Goal: Task Accomplishment & Management: Use online tool/utility

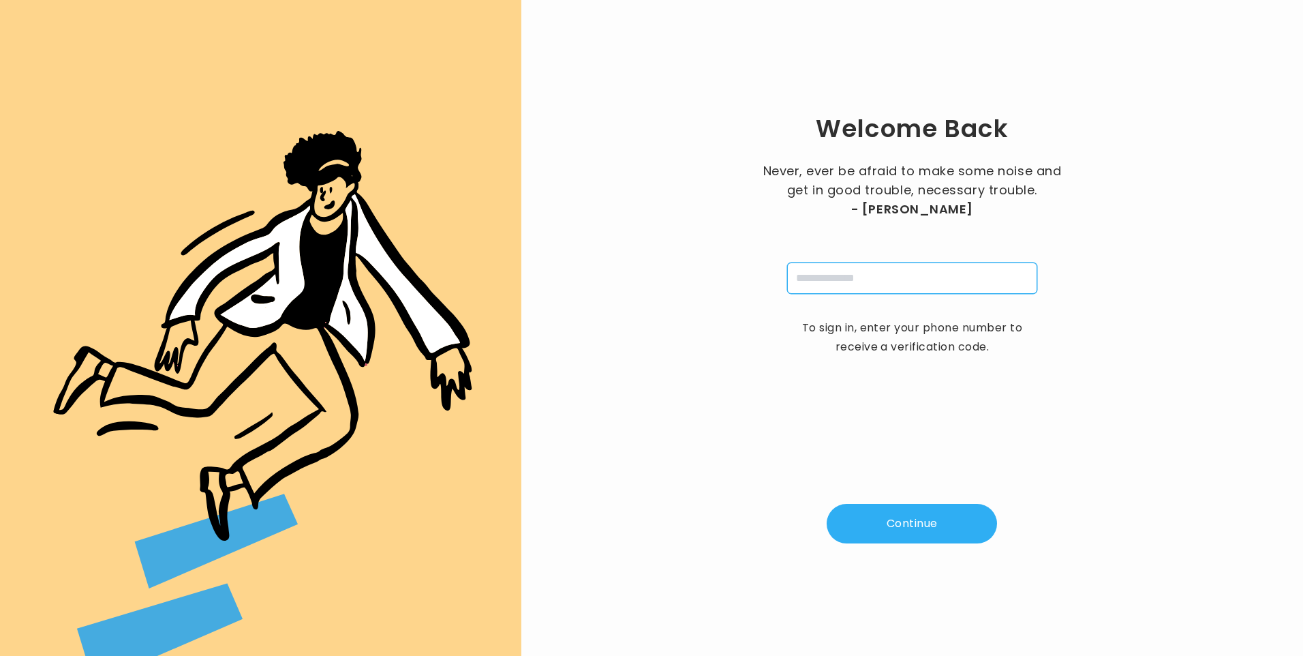
click at [849, 284] on input "tel" at bounding box center [912, 277] width 250 height 31
type input "**********"
click at [929, 526] on button "Continue" at bounding box center [912, 524] width 170 height 40
type input "*"
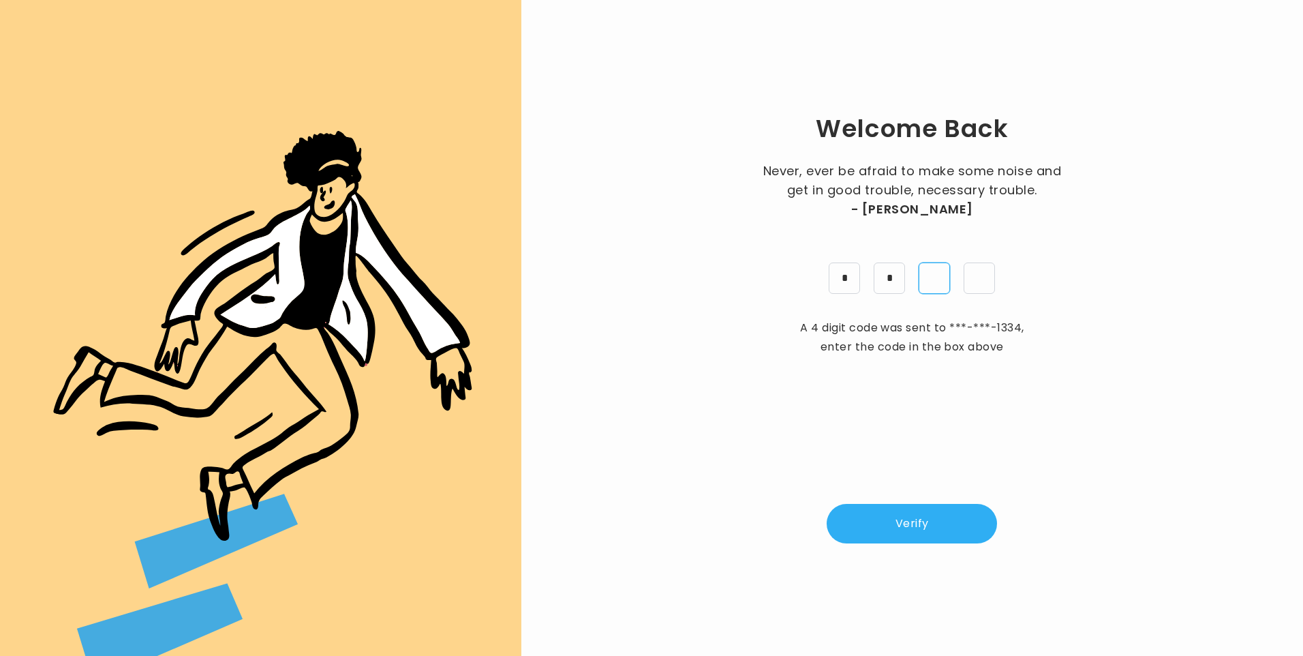
type input "*"
click at [868, 512] on button "Verify" at bounding box center [912, 524] width 170 height 40
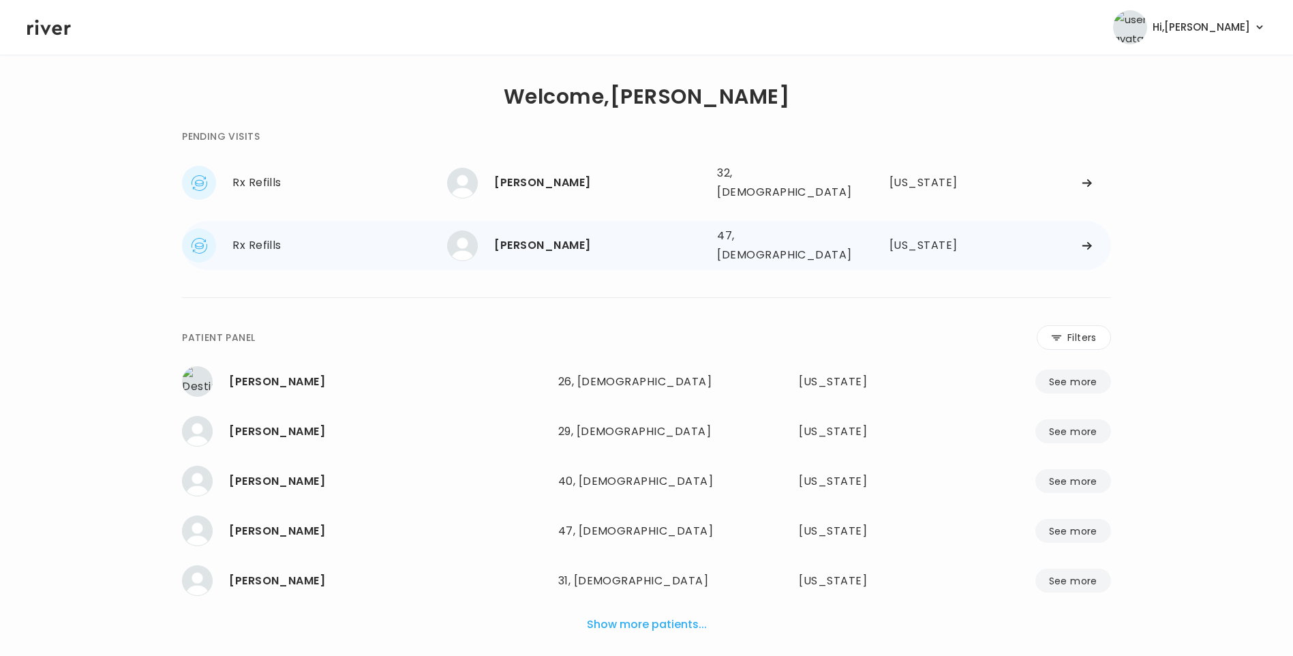
click at [555, 236] on div "Laura Long" at bounding box center [600, 245] width 212 height 19
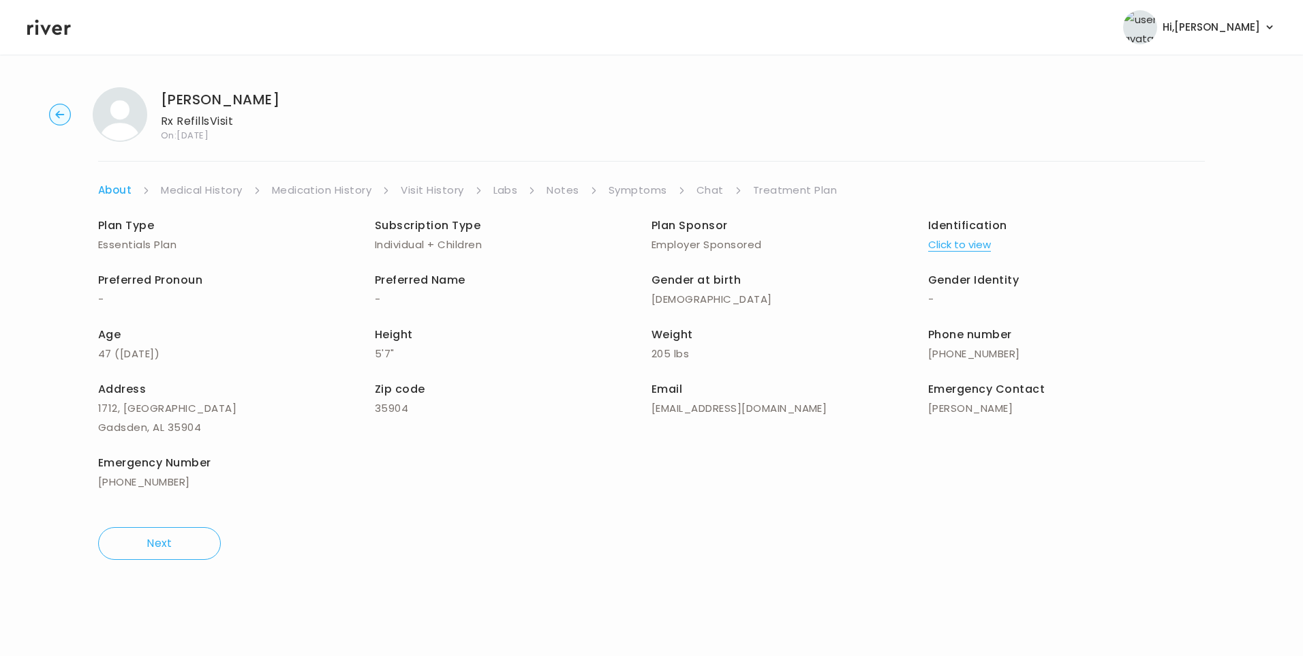
click at [710, 179] on div "Laura Long Rx Refills Visit On: 17 Sep 2025 About Medical History Medication Hi…" at bounding box center [651, 323] width 1303 height 494
click at [709, 190] on link "Chat" at bounding box center [709, 190] width 27 height 19
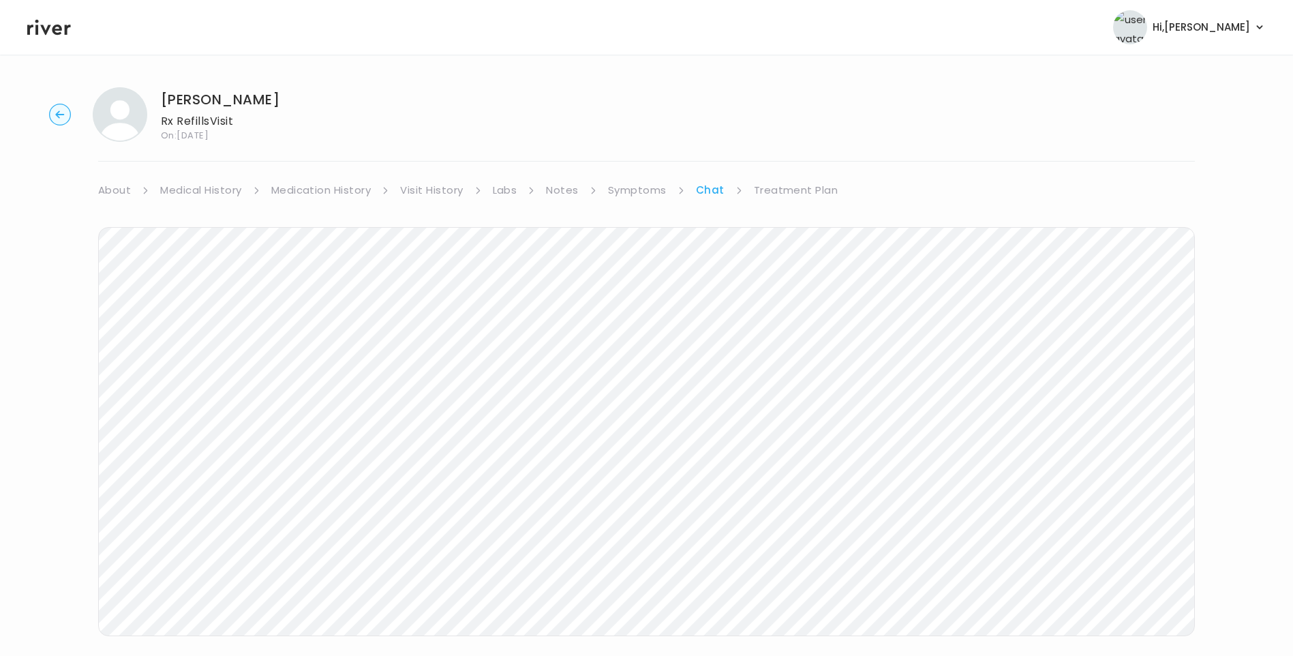
scroll to position [13, 0]
click at [786, 183] on link "Treatment Plan" at bounding box center [796, 190] width 85 height 19
click at [210, 358] on button "Update treatment notes" at bounding box center [172, 357] width 148 height 19
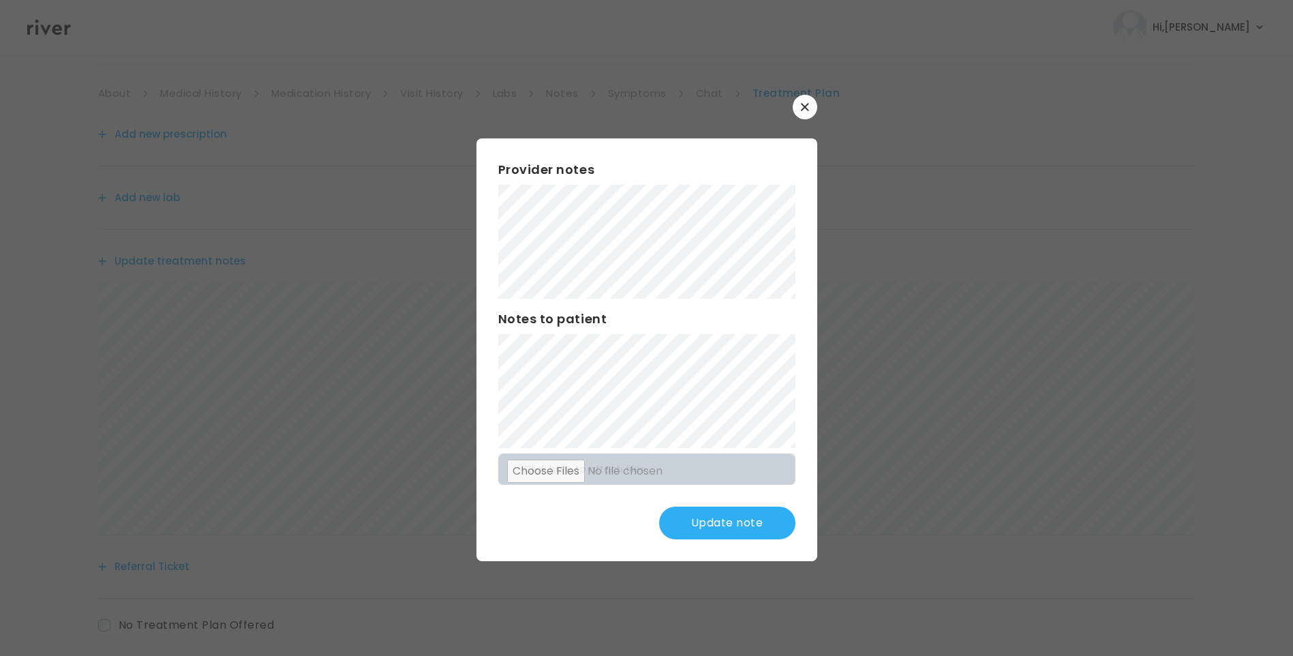
scroll to position [168, 0]
click at [731, 519] on button "Update note" at bounding box center [727, 522] width 136 height 33
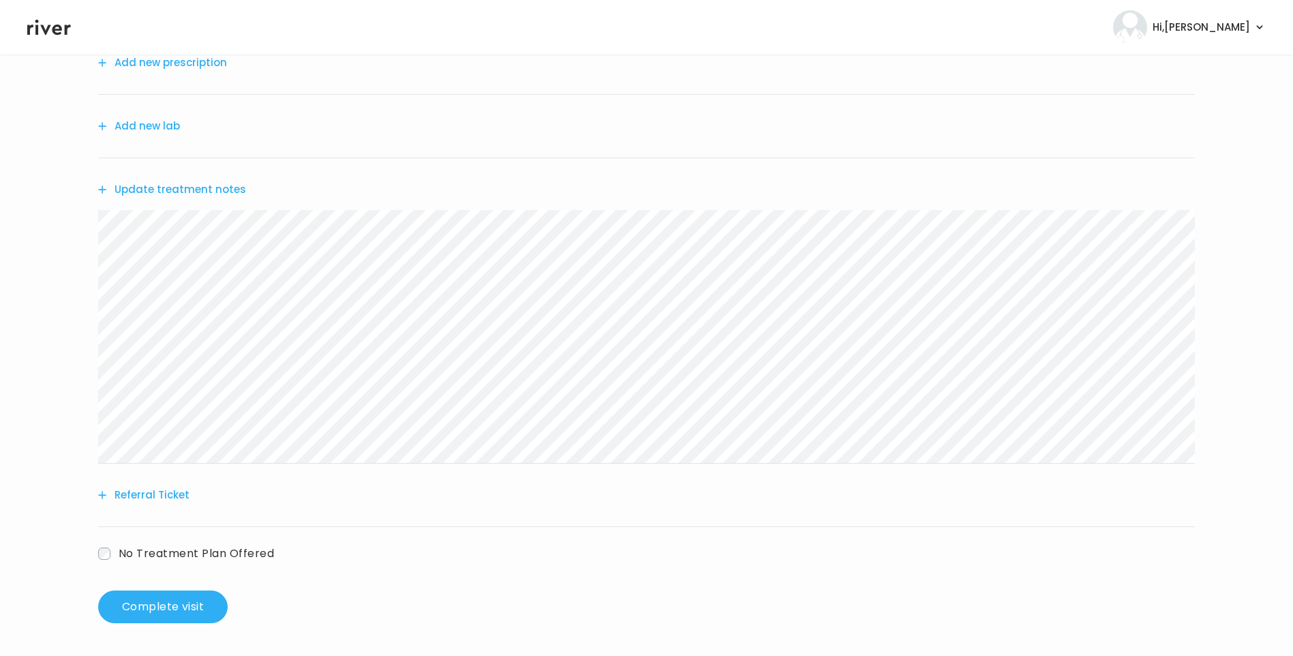
click at [202, 195] on button "Update treatment notes" at bounding box center [172, 189] width 148 height 19
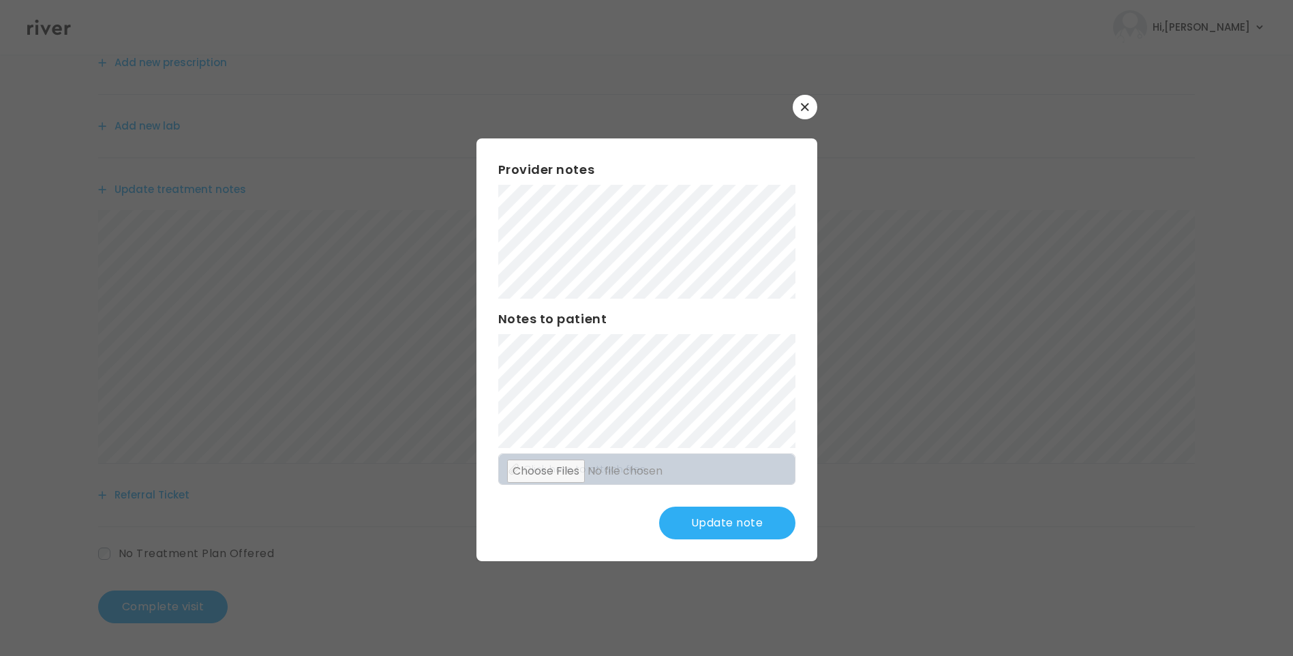
click at [711, 511] on button "Update note" at bounding box center [727, 522] width 136 height 33
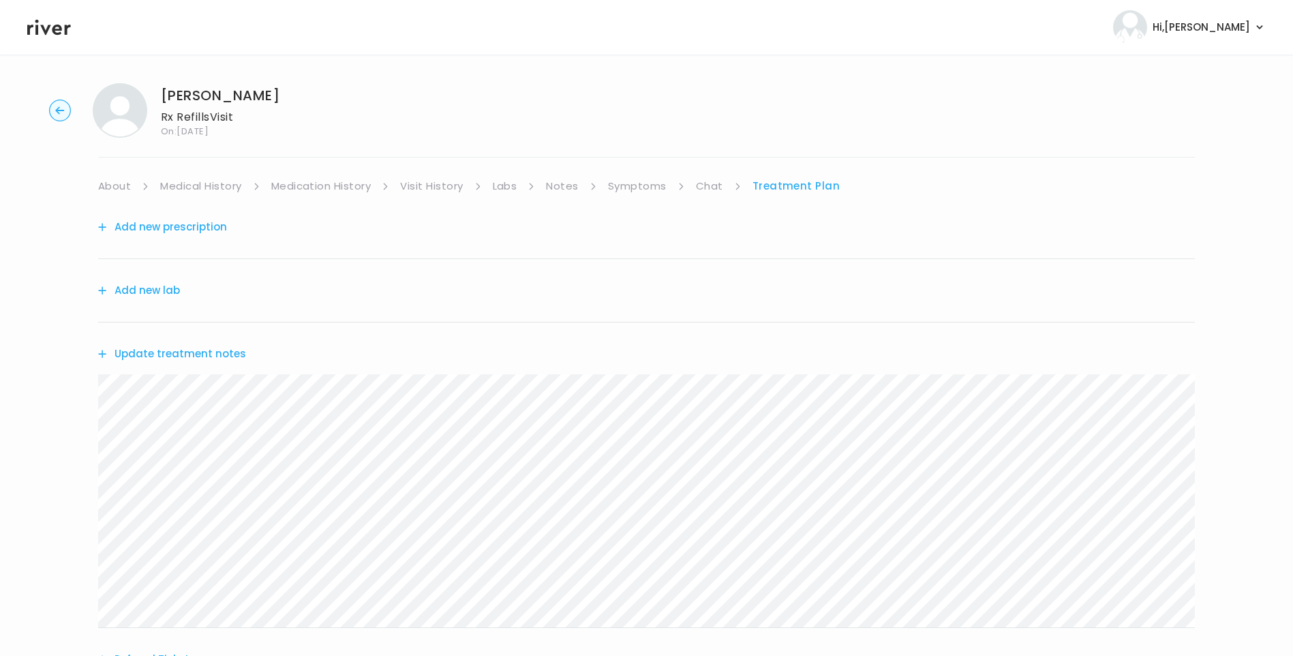
scroll to position [0, 0]
click at [720, 196] on link "Chat" at bounding box center [709, 190] width 27 height 19
click at [812, 188] on link "Treatment Plan" at bounding box center [796, 190] width 85 height 19
click at [226, 354] on button "Update treatment notes" at bounding box center [172, 357] width 148 height 19
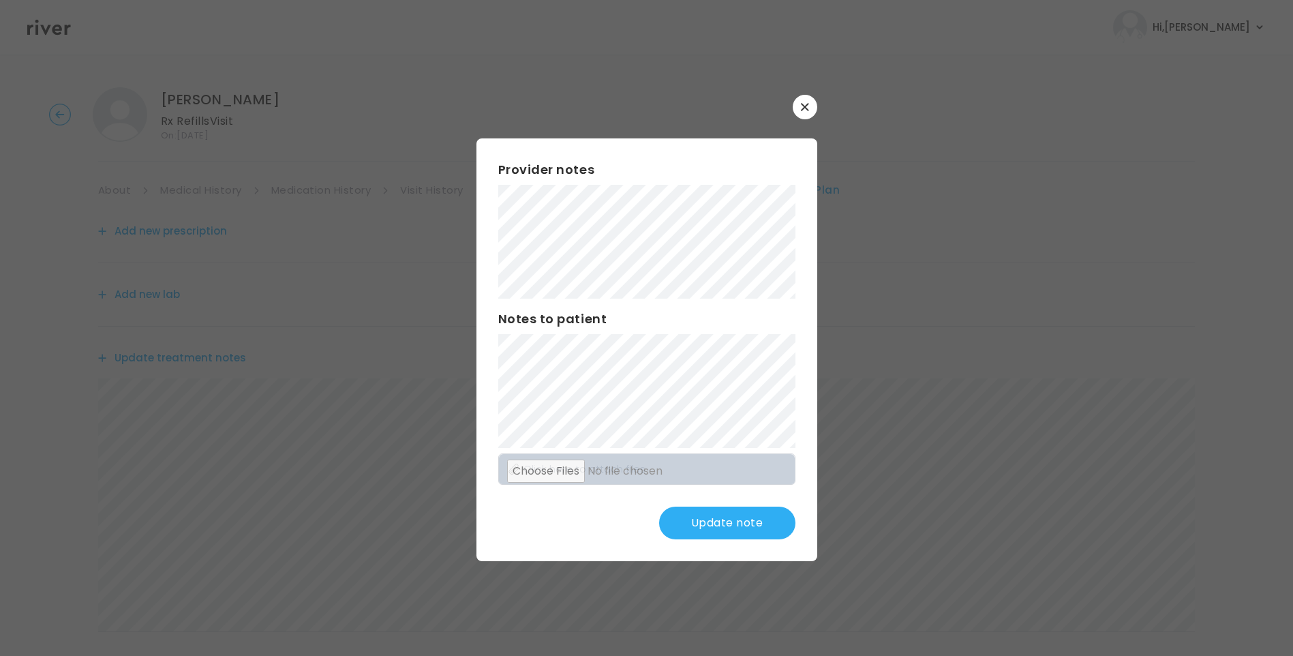
click at [729, 519] on button "Update note" at bounding box center [727, 522] width 136 height 33
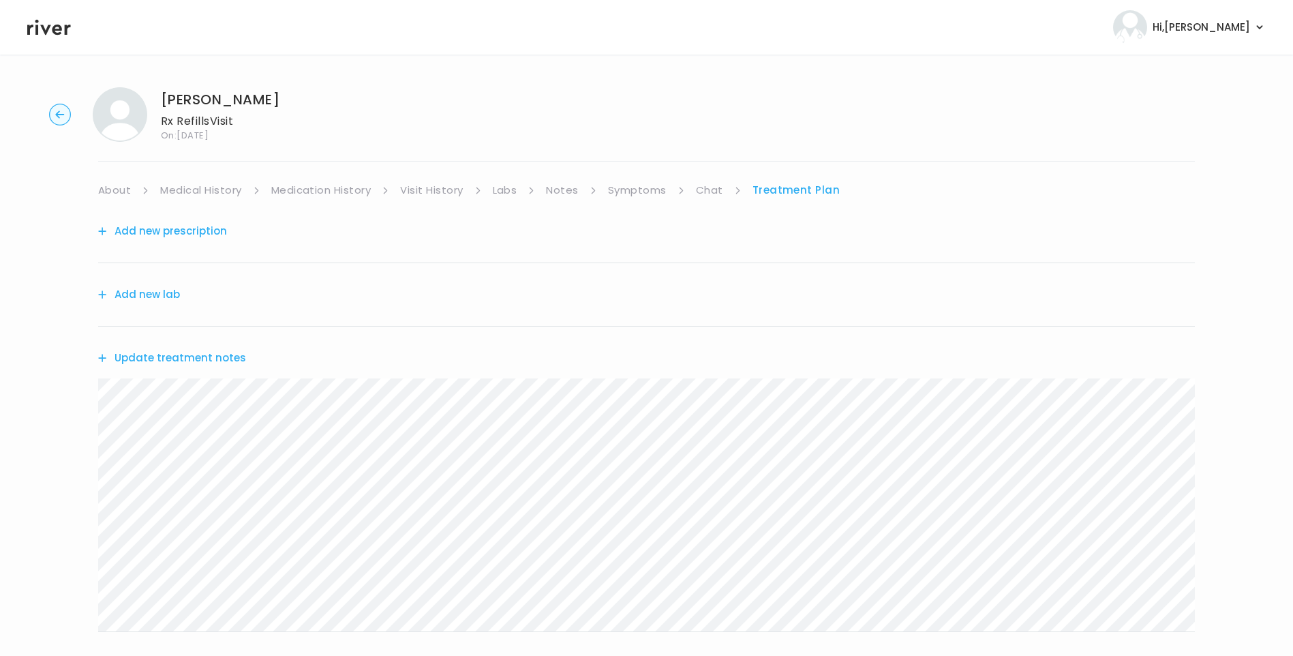
click at [200, 361] on button "Update treatment notes" at bounding box center [172, 357] width 148 height 19
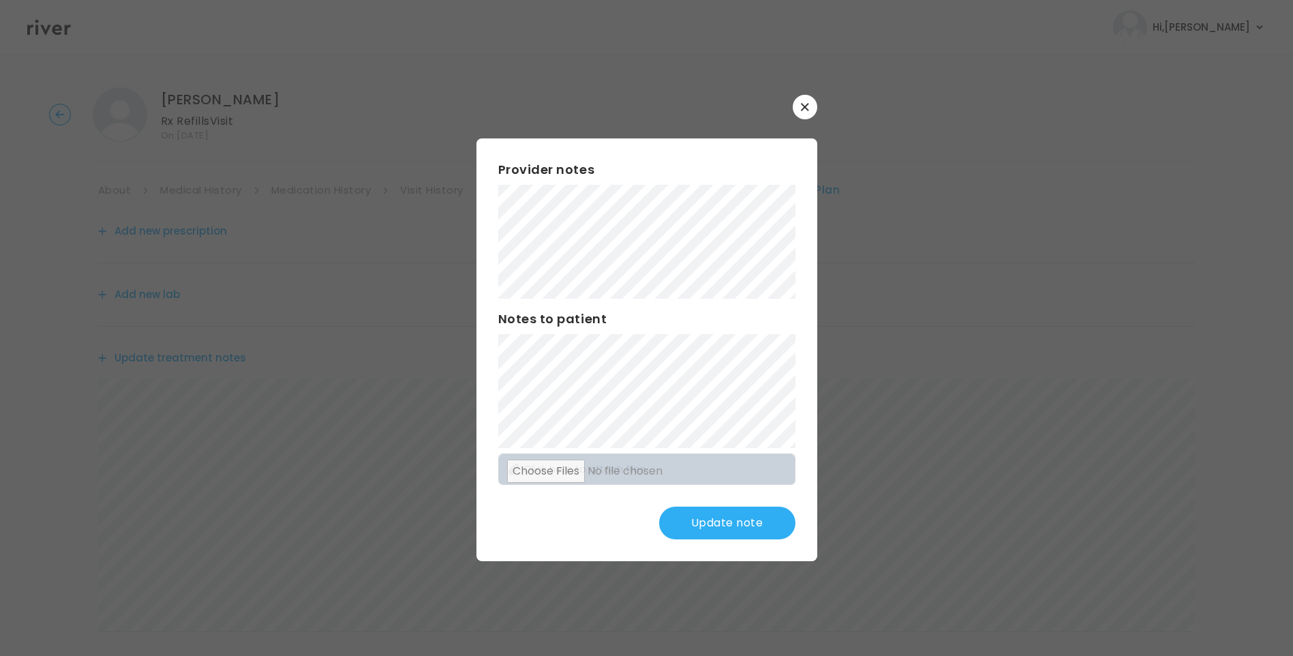
click at [727, 527] on button "Update note" at bounding box center [727, 522] width 136 height 33
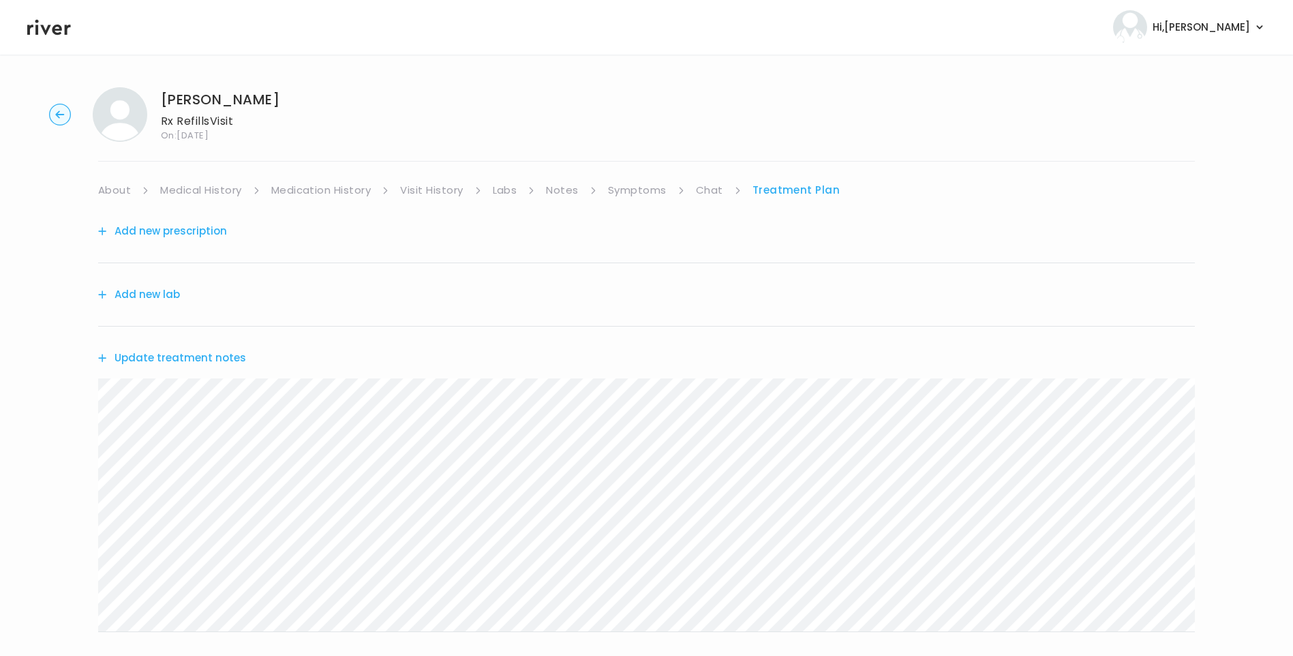
click at [705, 189] on link "Chat" at bounding box center [709, 190] width 27 height 19
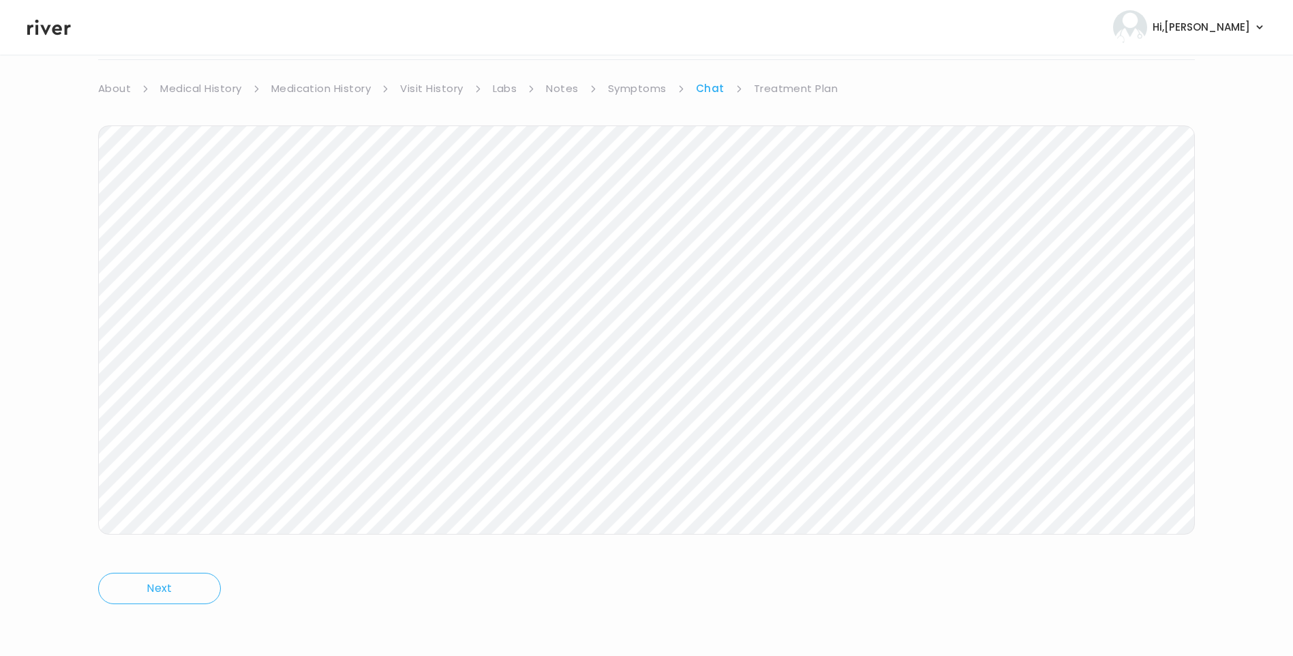
click at [812, 85] on link "Treatment Plan" at bounding box center [796, 88] width 85 height 19
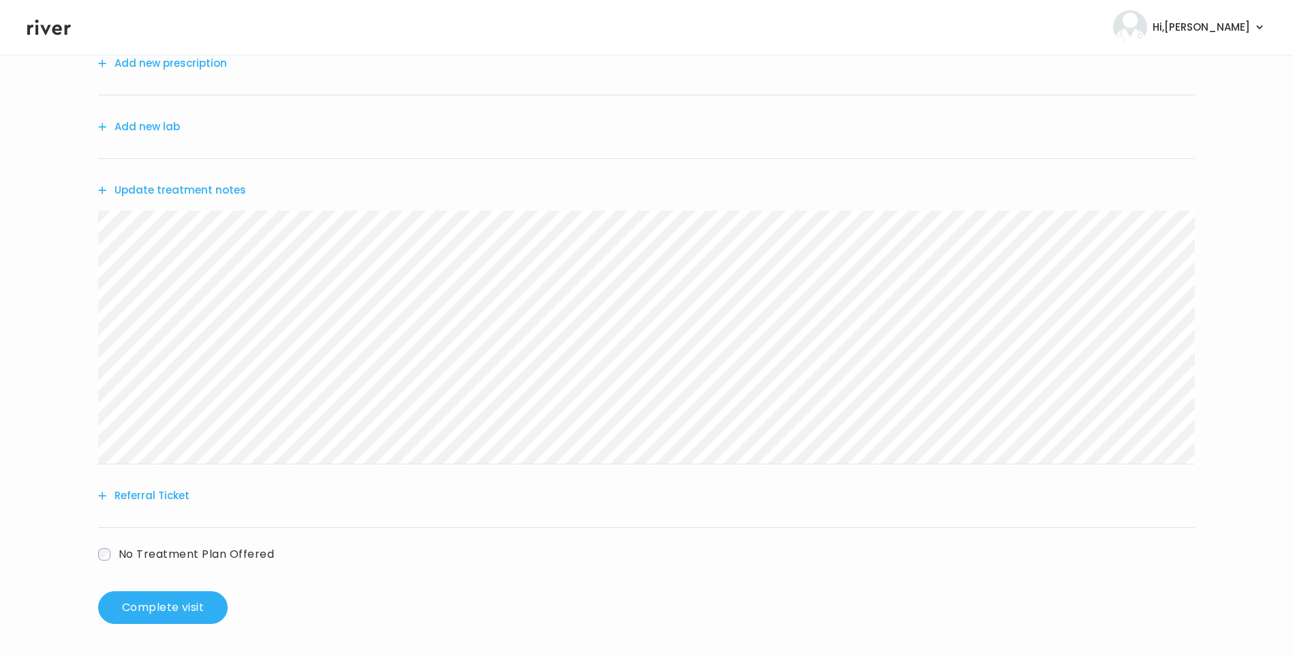
scroll to position [168, 0]
click at [157, 547] on span "No Treatment Plan Offered" at bounding box center [196, 553] width 155 height 16
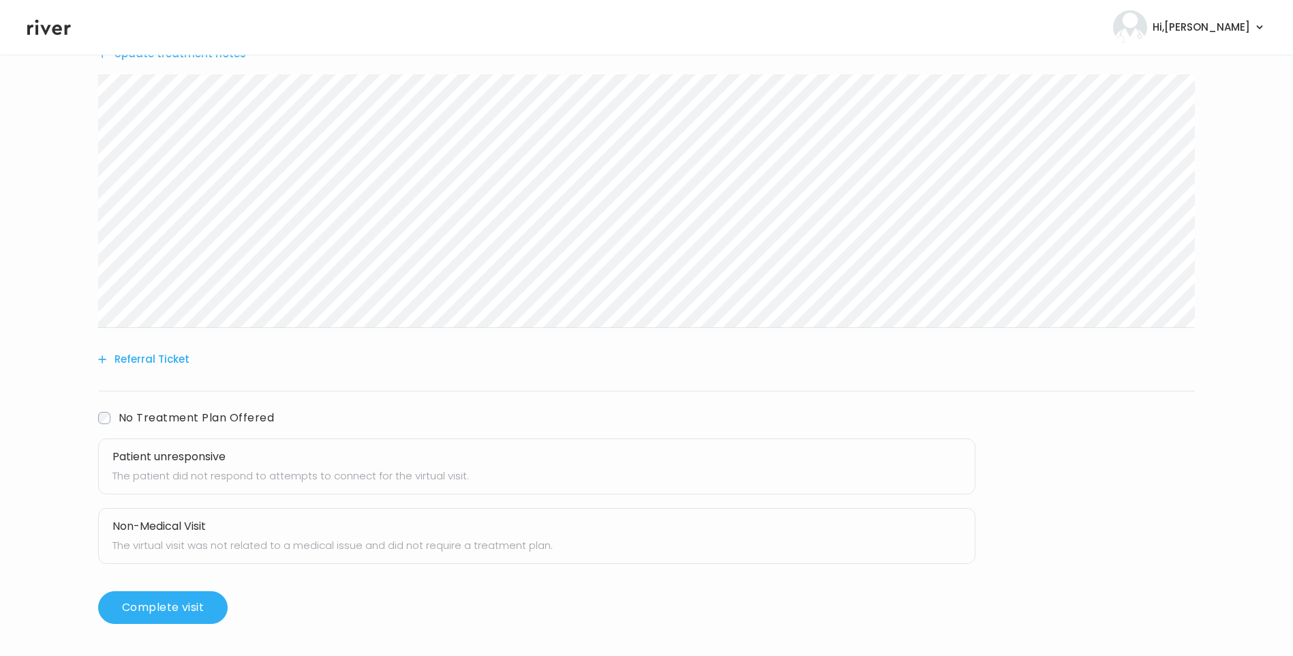
scroll to position [305, 0]
click at [219, 450] on h3 "Patient unresponsive" at bounding box center [536, 455] width 848 height 19
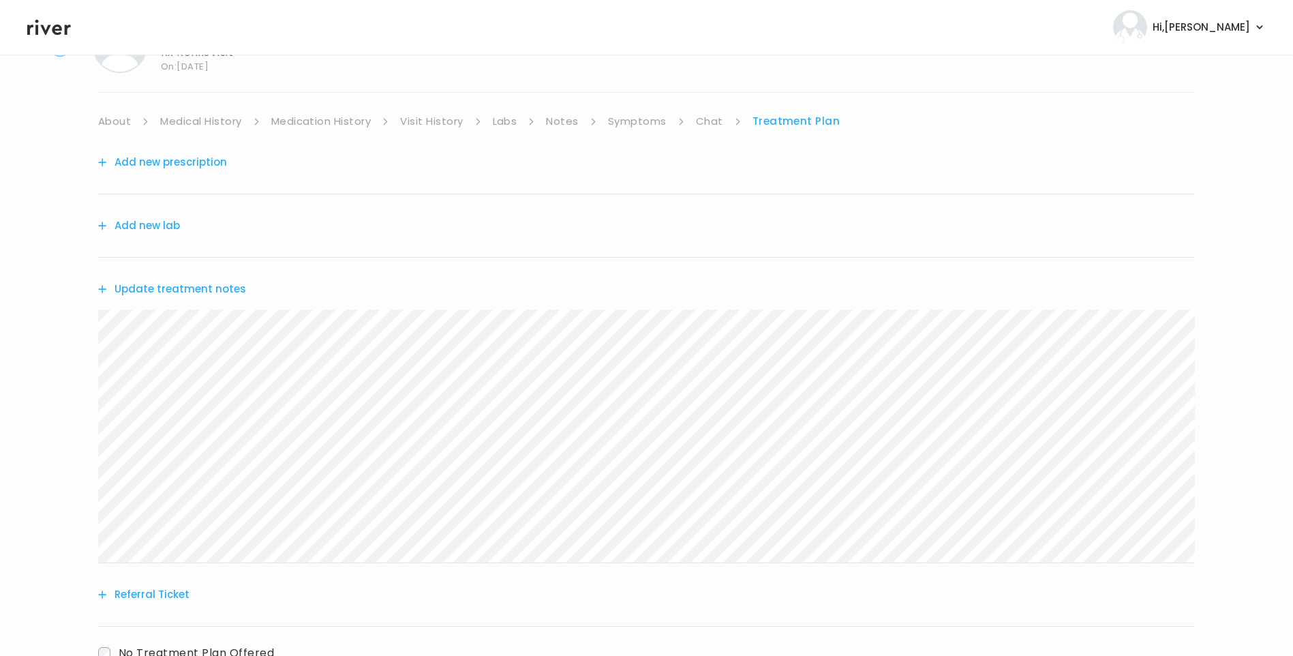
scroll to position [0, 0]
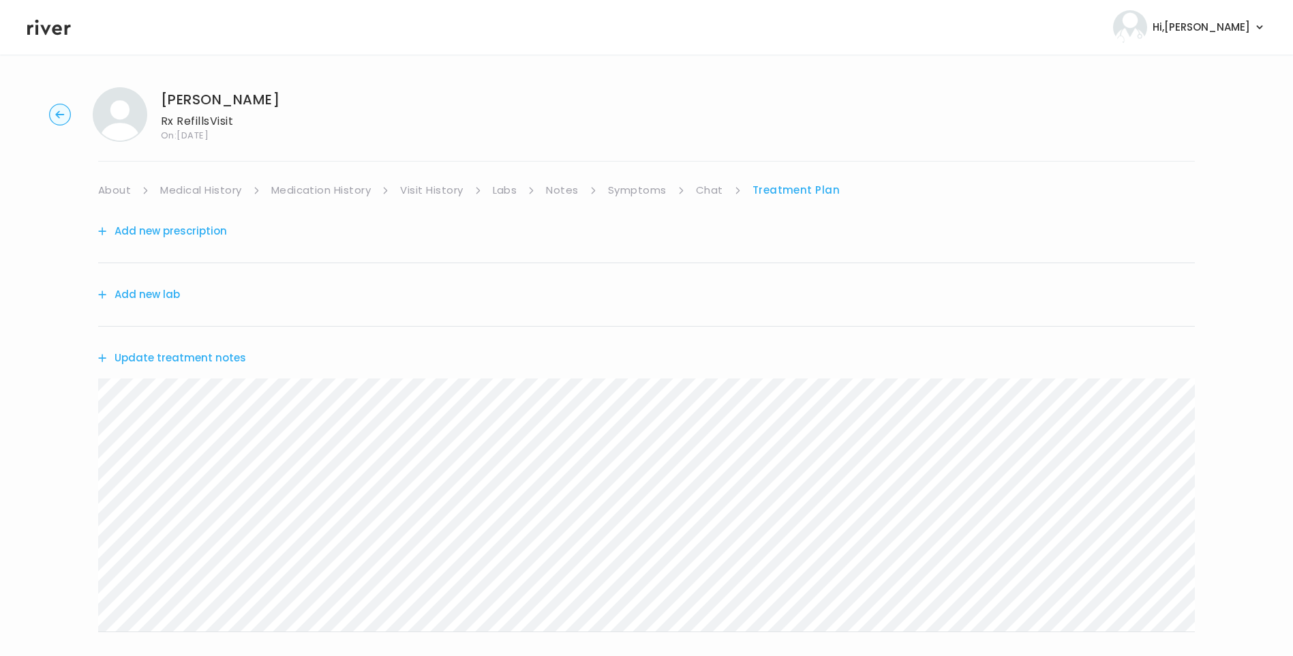
click at [713, 190] on link "Chat" at bounding box center [709, 190] width 27 height 19
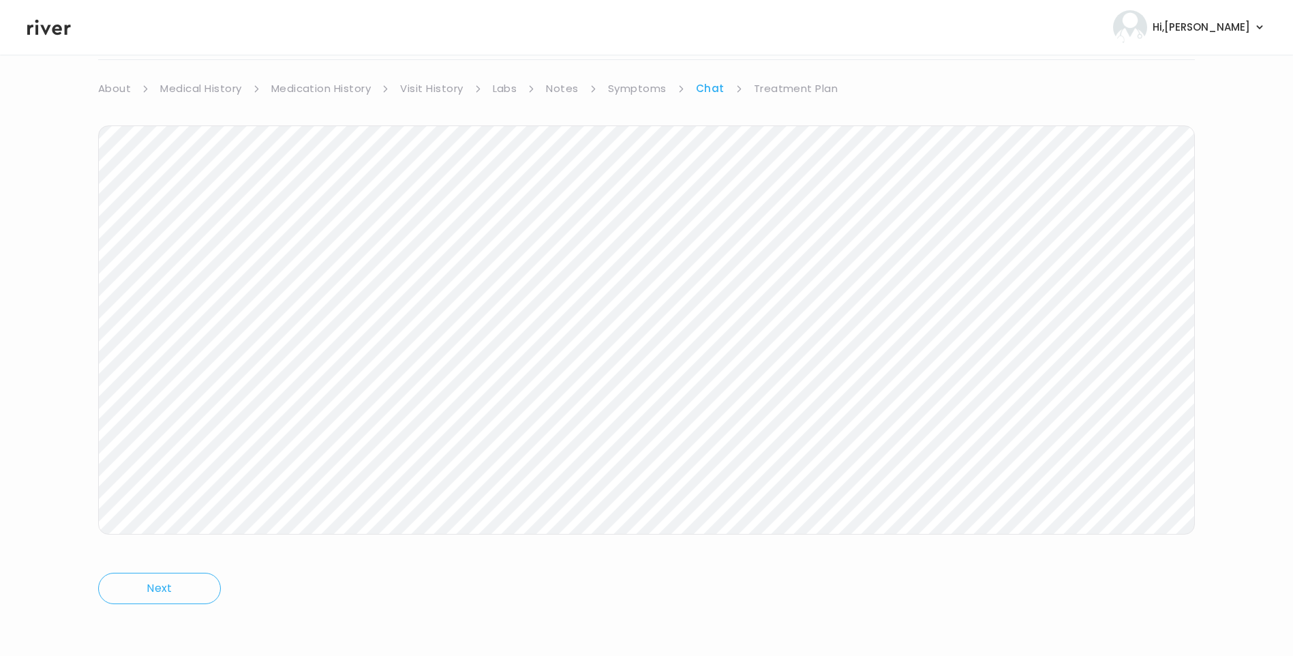
click at [799, 89] on link "Treatment Plan" at bounding box center [796, 88] width 85 height 19
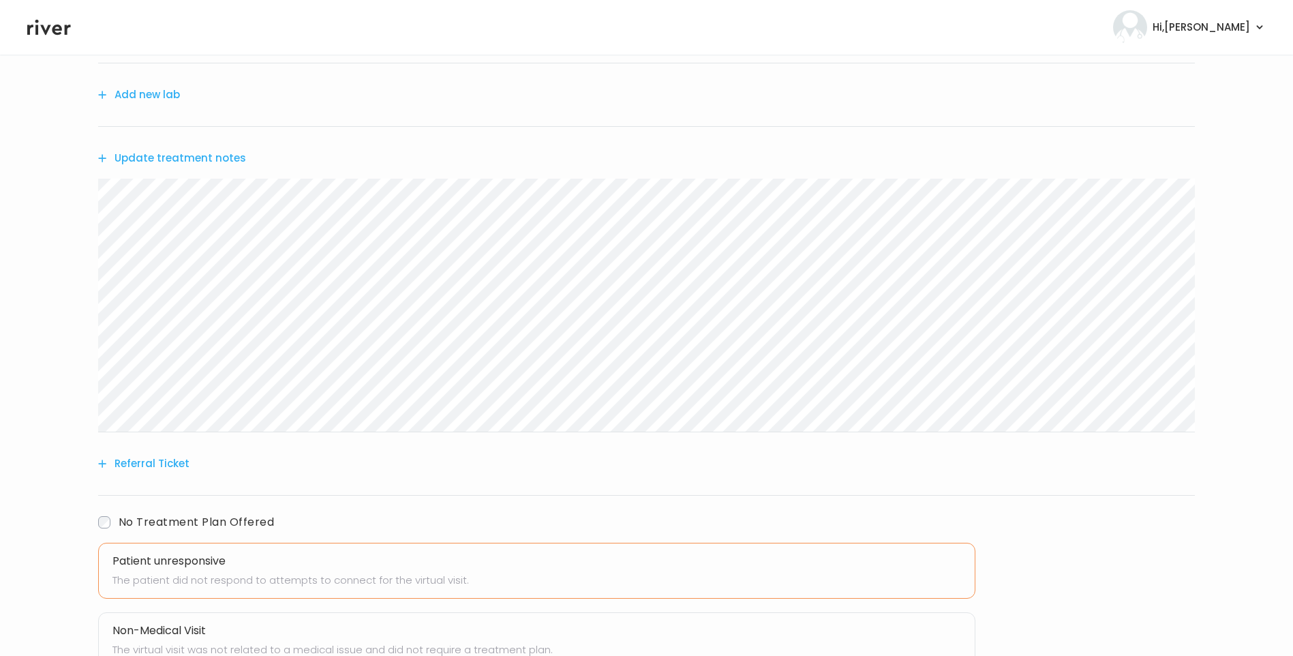
scroll to position [305, 0]
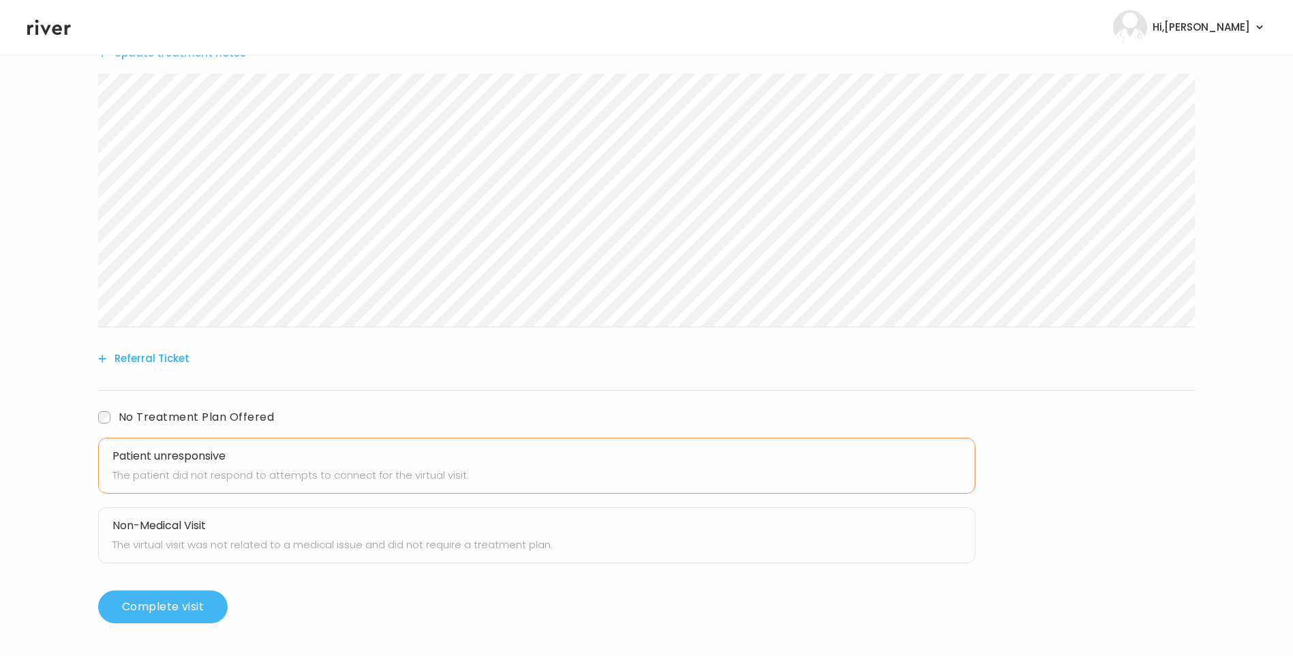
click at [162, 603] on button "Complete visit" at bounding box center [162, 606] width 129 height 33
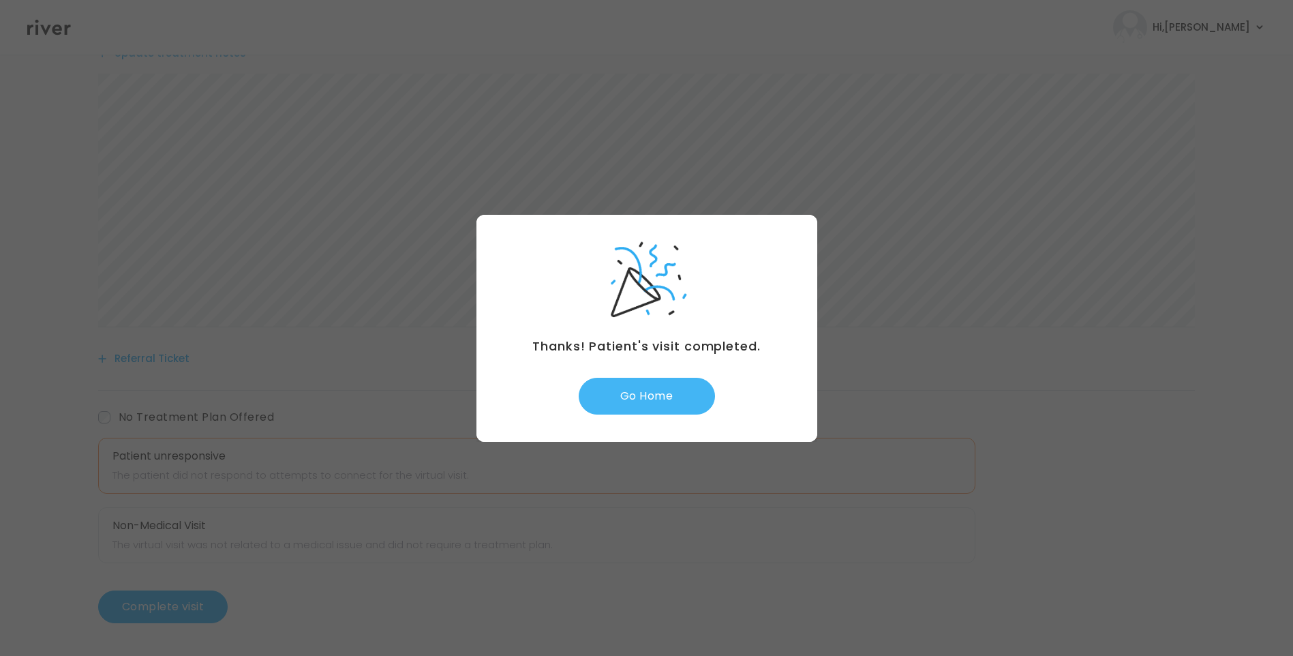
click at [666, 387] on button "Go Home" at bounding box center [647, 396] width 136 height 37
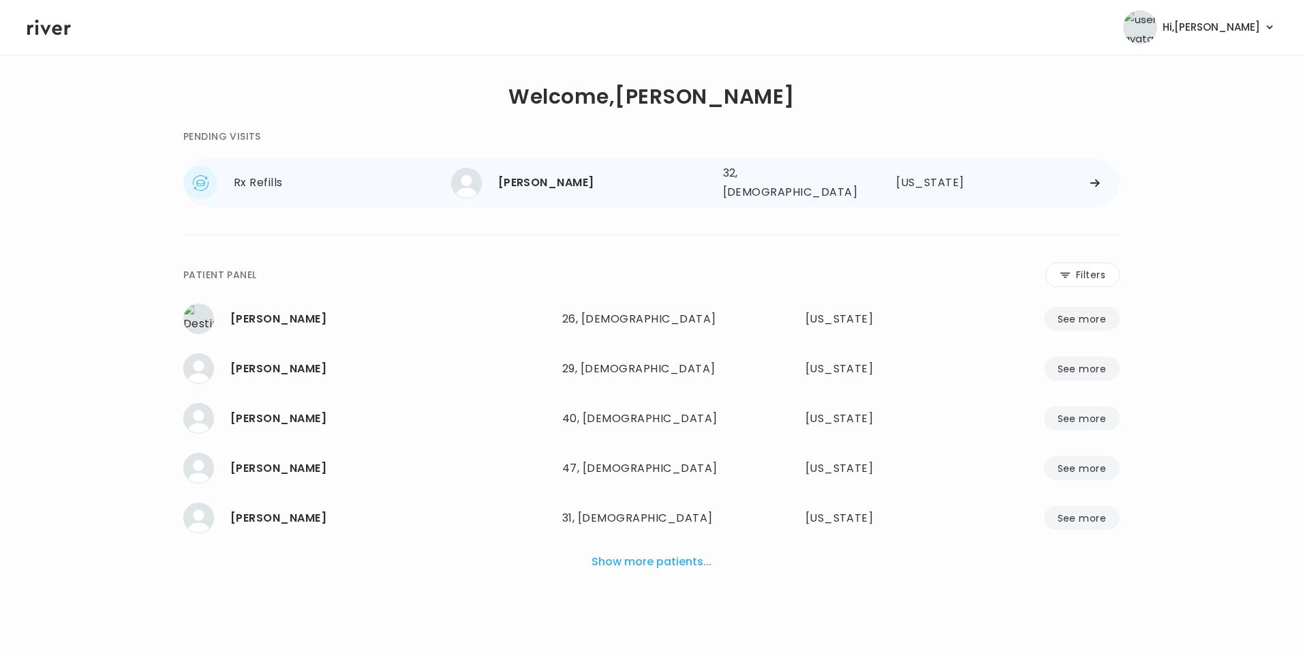
click at [579, 179] on div "[PERSON_NAME]" at bounding box center [605, 182] width 214 height 19
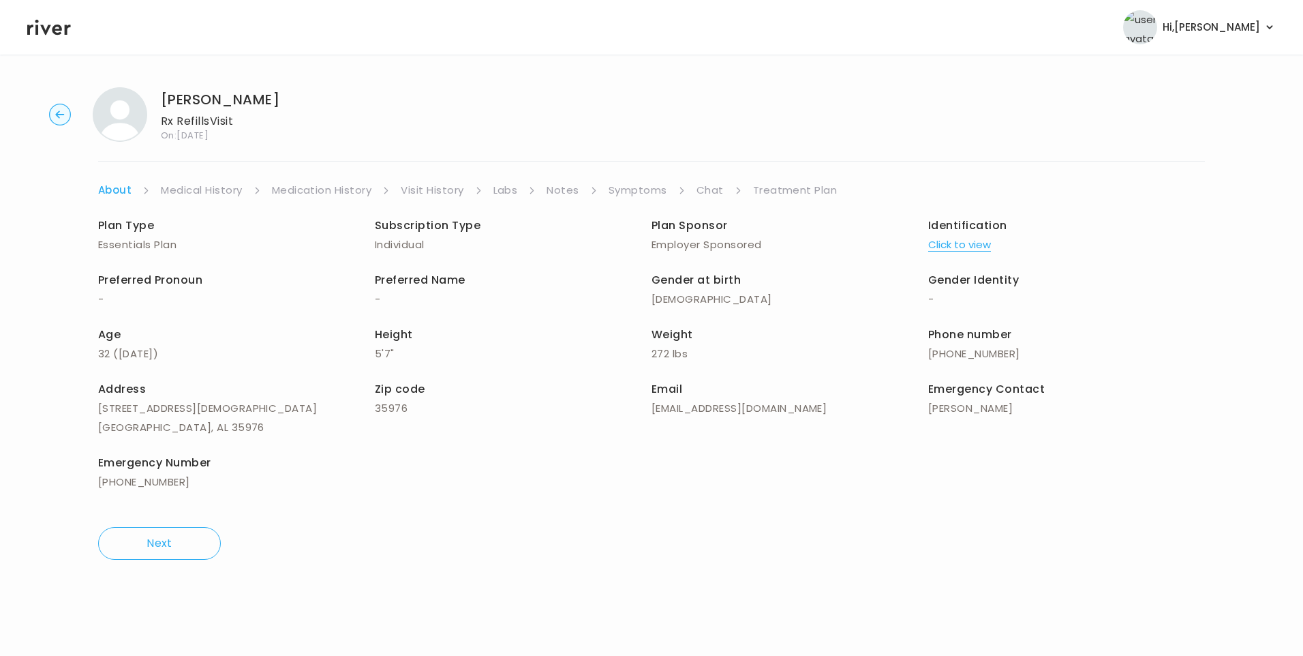
click at [703, 184] on link "Chat" at bounding box center [709, 190] width 27 height 19
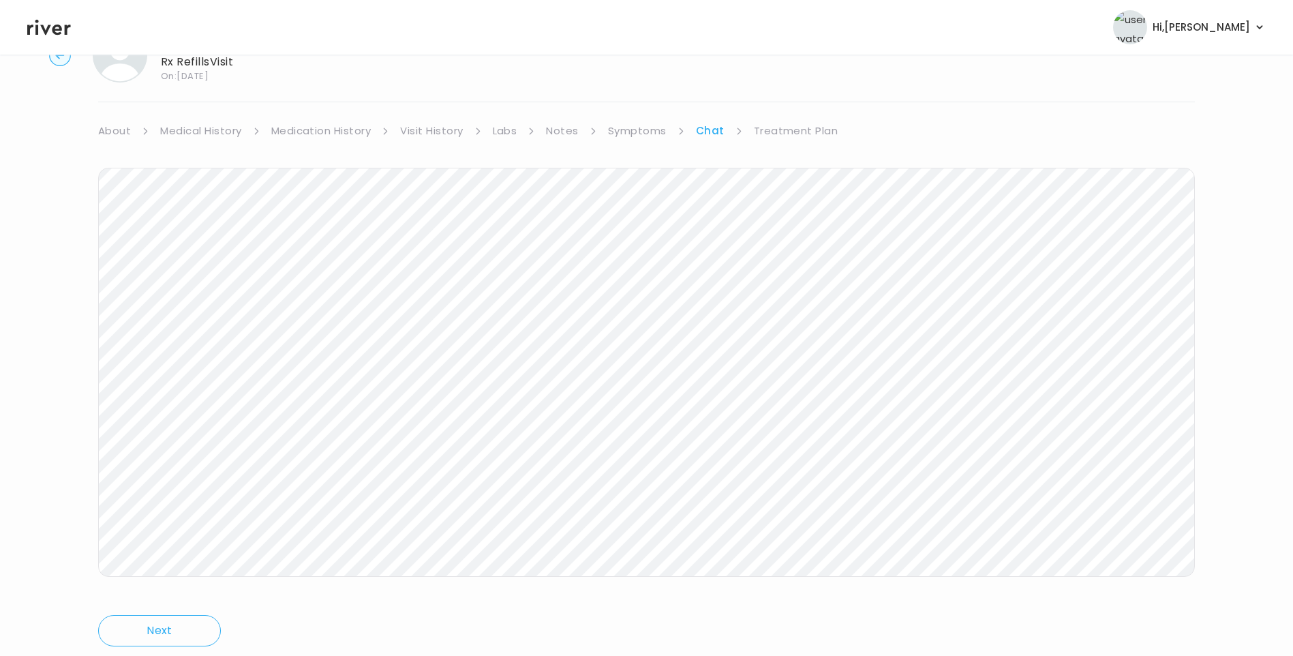
scroll to position [102, 0]
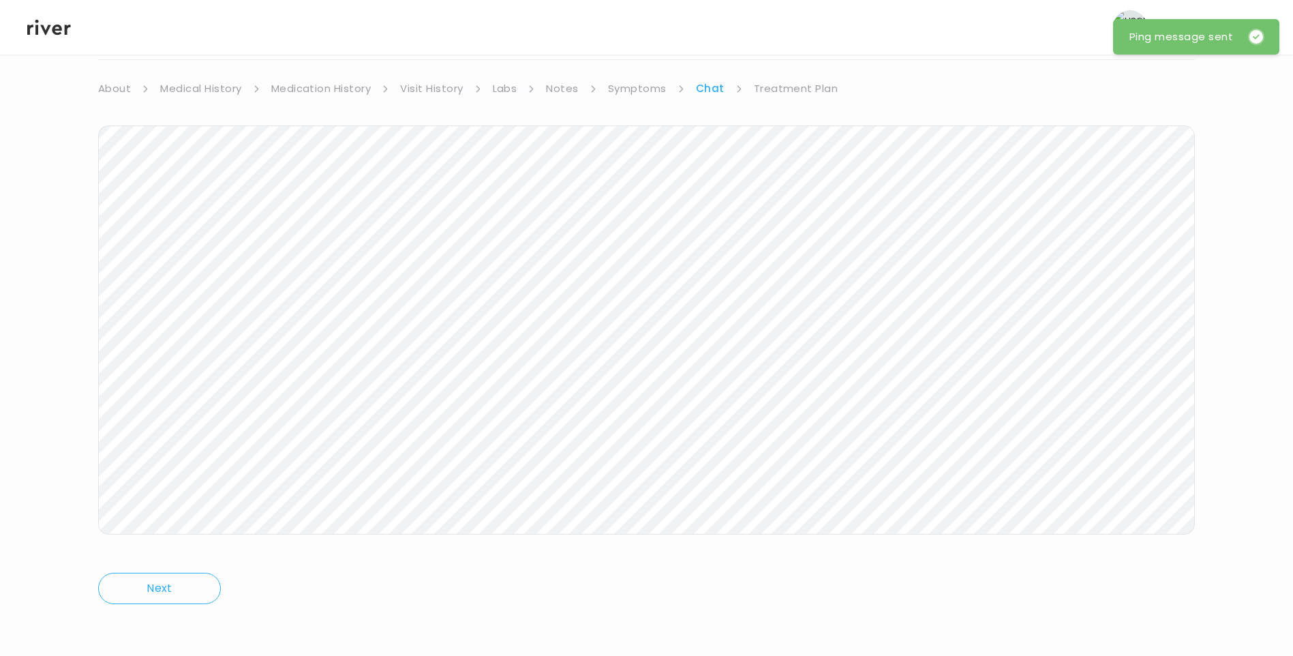
click at [52, 27] on icon at bounding box center [49, 27] width 44 height 20
